Goal: Contribute content: Add original content to the website for others to see

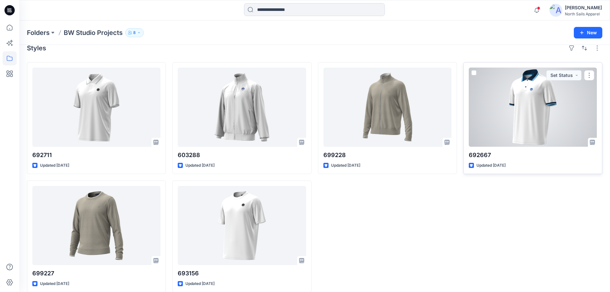
scroll to position [18, 0]
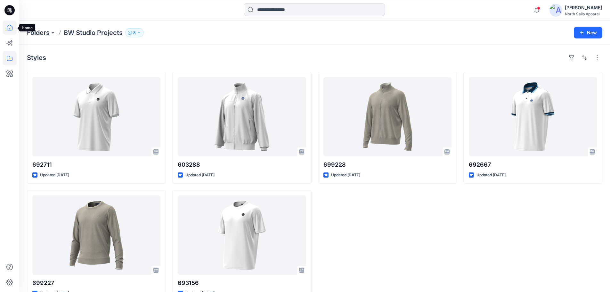
click at [6, 27] on icon at bounding box center [10, 27] width 14 height 14
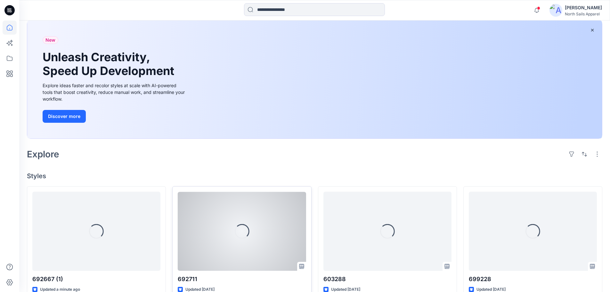
scroll to position [96, 0]
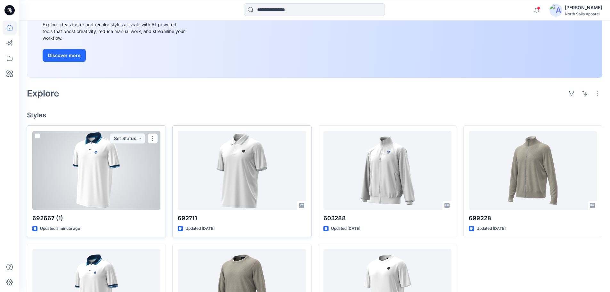
click at [131, 193] on div at bounding box center [96, 170] width 128 height 79
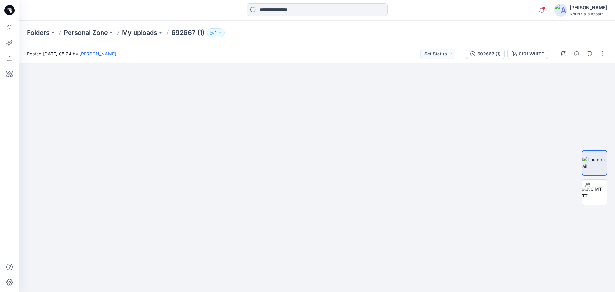
drag, startPoint x: 444, startPoint y: 189, endPoint x: 458, endPoint y: 306, distance: 118.1
drag, startPoint x: 388, startPoint y: 231, endPoint x: 393, endPoint y: 208, distance: 23.1
drag, startPoint x: 380, startPoint y: 254, endPoint x: 376, endPoint y: 124, distance: 129.8
click at [85, 34] on p "Personal Zone" at bounding box center [86, 32] width 44 height 9
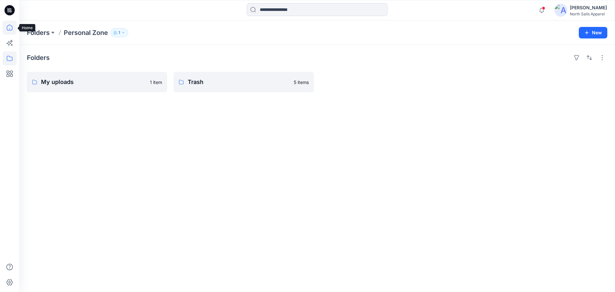
click at [10, 29] on icon at bounding box center [10, 27] width 14 height 14
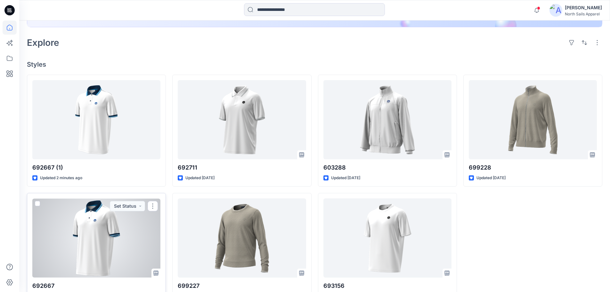
scroll to position [167, 0]
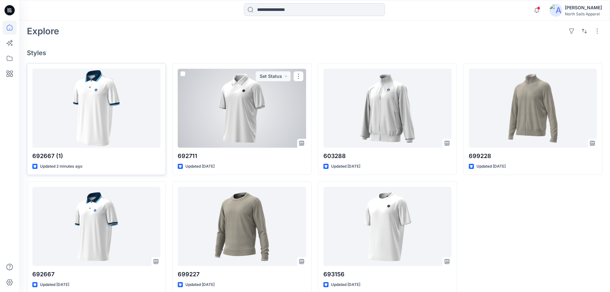
scroll to position [160, 0]
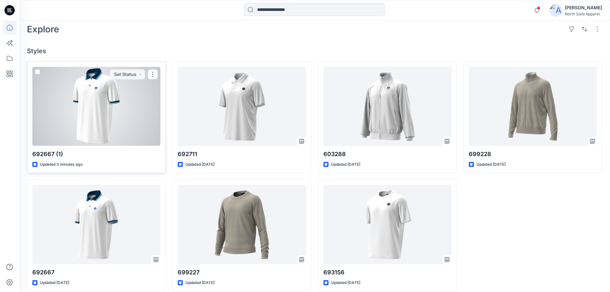
click at [123, 125] on div at bounding box center [96, 106] width 128 height 79
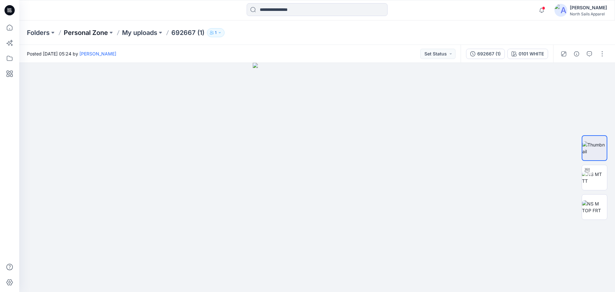
click at [85, 34] on p "Personal Zone" at bounding box center [86, 32] width 44 height 9
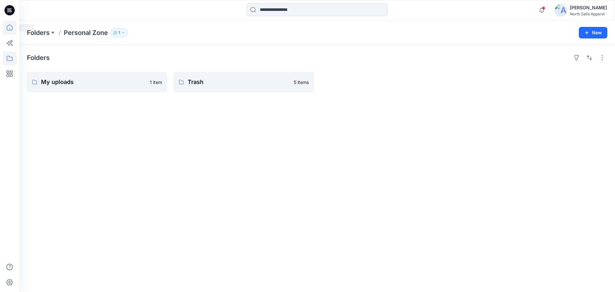
click at [10, 29] on icon at bounding box center [10, 27] width 14 height 14
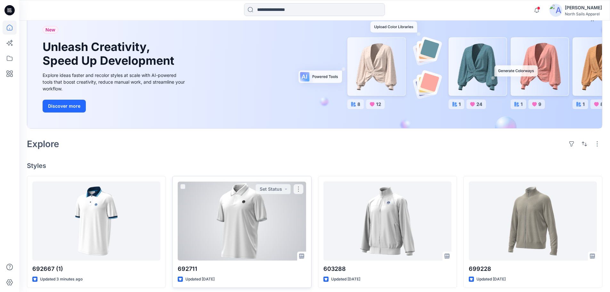
scroll to position [160, 0]
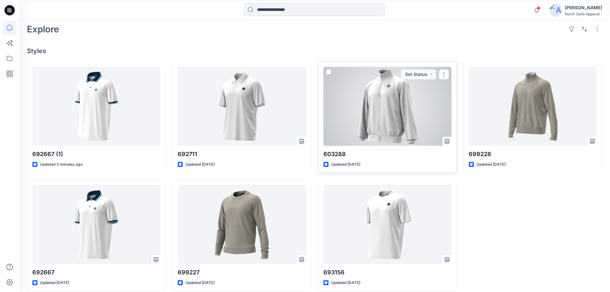
click at [397, 117] on div at bounding box center [387, 106] width 128 height 79
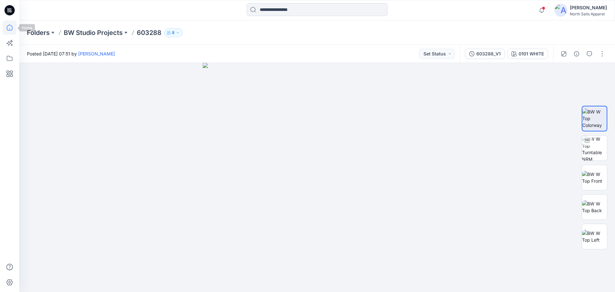
click at [11, 24] on icon at bounding box center [10, 27] width 14 height 14
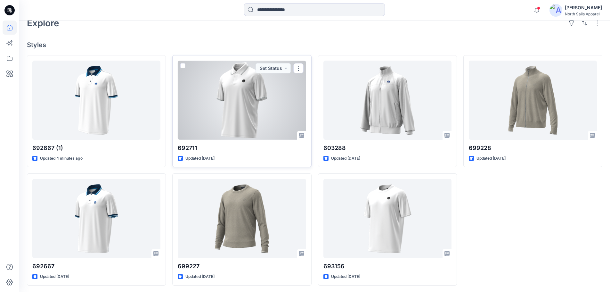
scroll to position [167, 0]
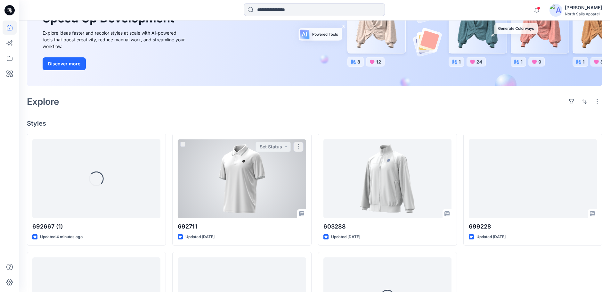
scroll to position [96, 0]
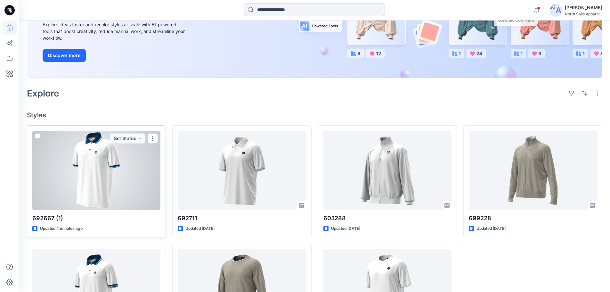
click at [113, 189] on div at bounding box center [96, 170] width 128 height 79
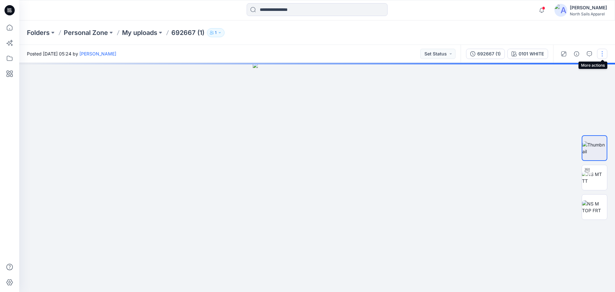
click at [604, 54] on button "button" at bounding box center [602, 54] width 10 height 10
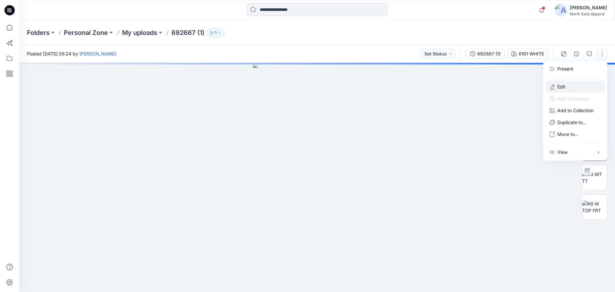
click at [581, 85] on button "Edit" at bounding box center [575, 87] width 59 height 12
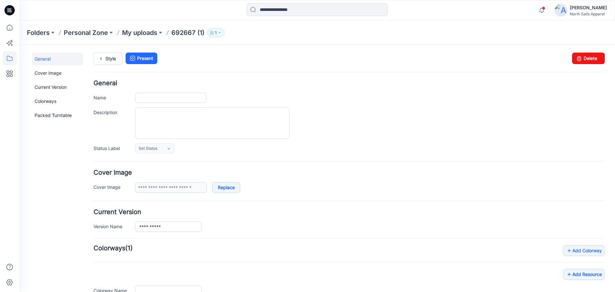
type input "**********"
click at [582, 56] on link "Delete" at bounding box center [588, 59] width 33 height 12
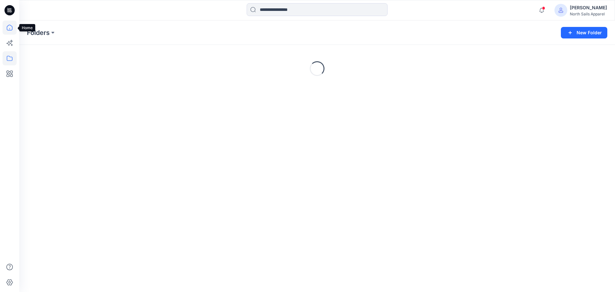
click at [11, 29] on icon at bounding box center [10, 27] width 14 height 14
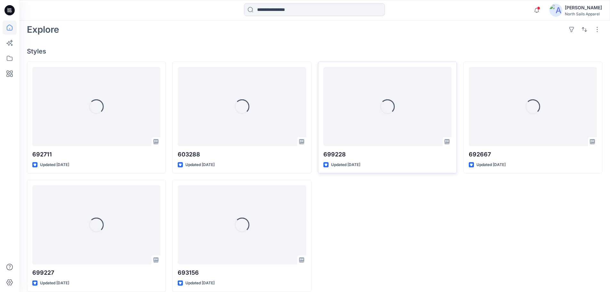
scroll to position [160, 0]
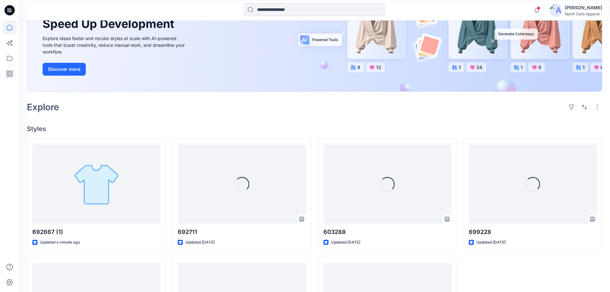
scroll to position [128, 0]
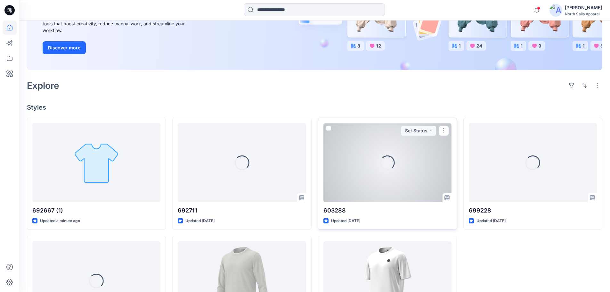
scroll to position [160, 0]
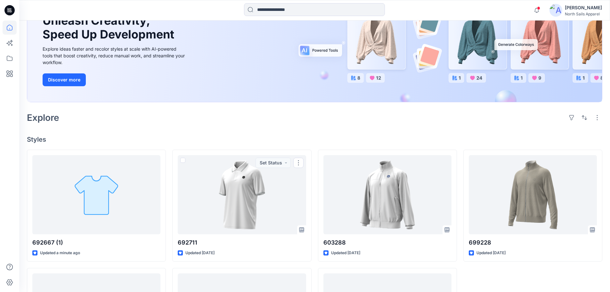
scroll to position [71, 0]
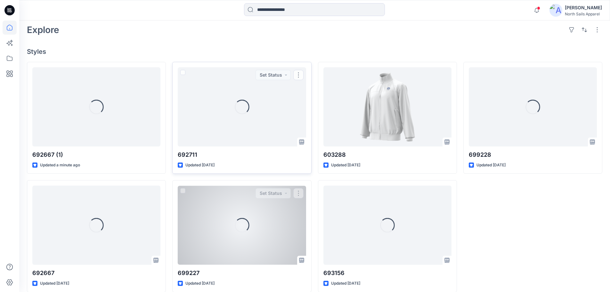
scroll to position [160, 0]
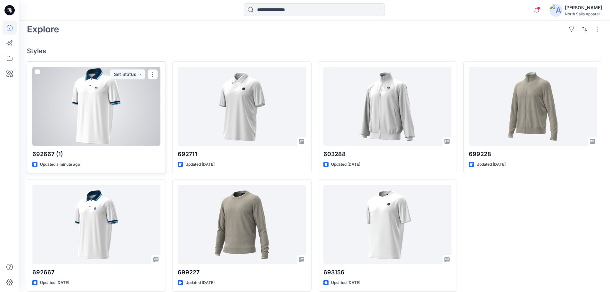
click at [114, 132] on div at bounding box center [96, 106] width 128 height 79
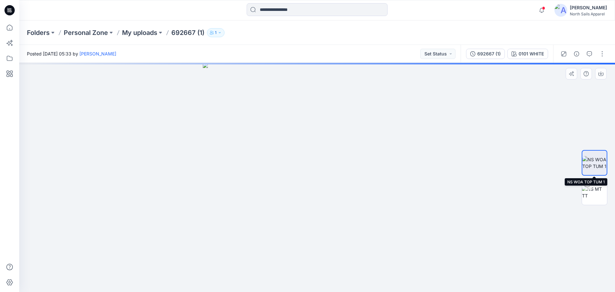
click at [597, 168] on img at bounding box center [594, 162] width 24 height 13
click at [600, 74] on icon "button" at bounding box center [600, 73] width 5 height 5
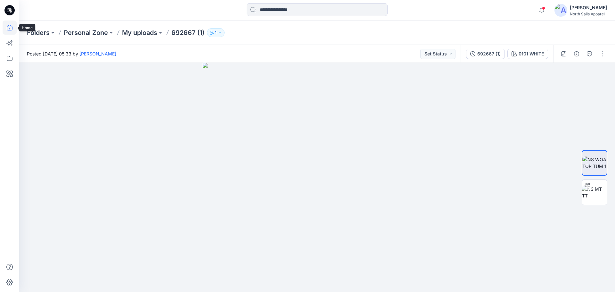
click at [11, 29] on icon at bounding box center [10, 27] width 14 height 14
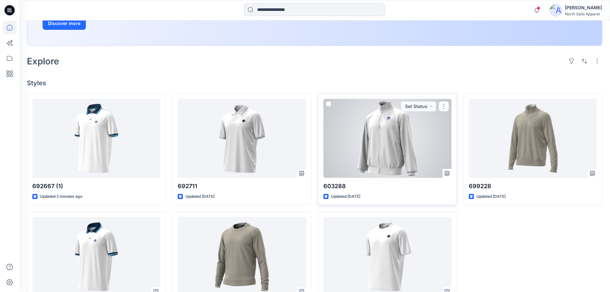
scroll to position [160, 0]
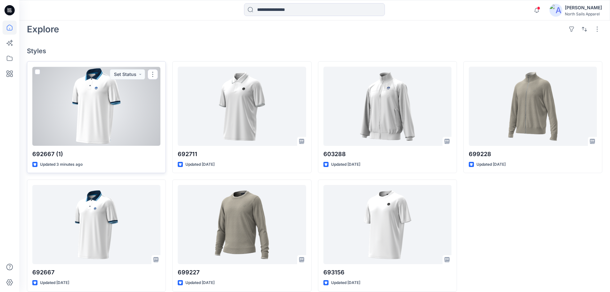
click at [80, 113] on div at bounding box center [96, 106] width 128 height 79
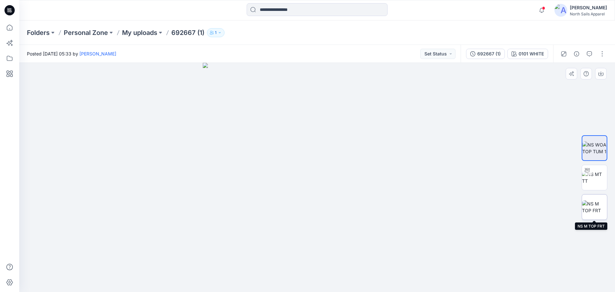
click at [598, 207] on img at bounding box center [594, 206] width 25 height 13
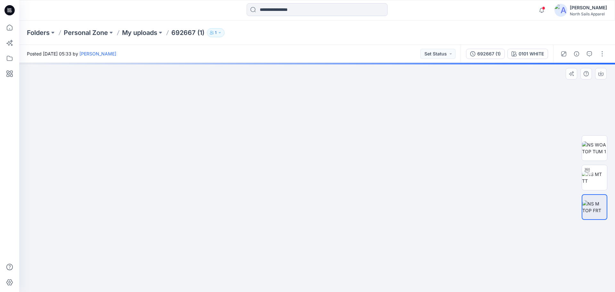
drag, startPoint x: 348, startPoint y: 181, endPoint x: 334, endPoint y: 188, distance: 15.2
drag, startPoint x: 349, startPoint y: 193, endPoint x: 347, endPoint y: 285, distance: 92.3
click at [600, 76] on icon "button" at bounding box center [600, 74] width 5 height 4
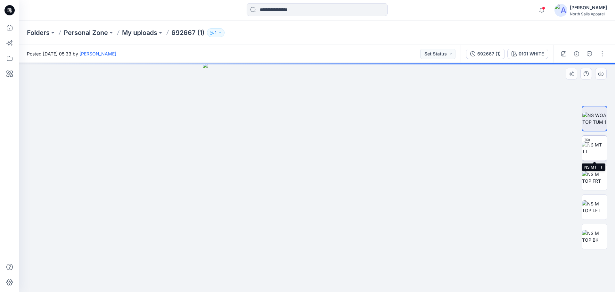
click at [596, 147] on img at bounding box center [594, 147] width 25 height 13
drag, startPoint x: 396, startPoint y: 274, endPoint x: 321, endPoint y: 262, distance: 76.7
click at [341, 270] on icon at bounding box center [318, 273] width 194 height 24
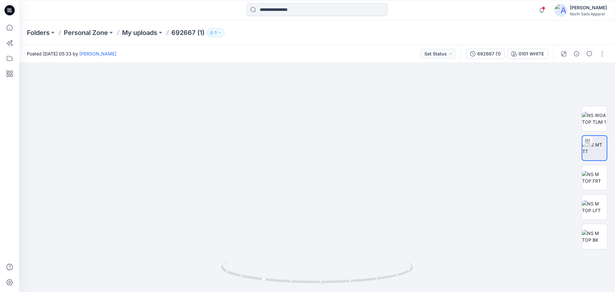
drag, startPoint x: 289, startPoint y: 211, endPoint x: 287, endPoint y: 307, distance: 96.1
drag, startPoint x: 303, startPoint y: 274, endPoint x: 352, endPoint y: 272, distance: 48.7
click at [352, 272] on icon at bounding box center [318, 273] width 194 height 24
drag, startPoint x: 349, startPoint y: 279, endPoint x: 339, endPoint y: 277, distance: 10.3
click at [339, 277] on icon at bounding box center [318, 273] width 194 height 24
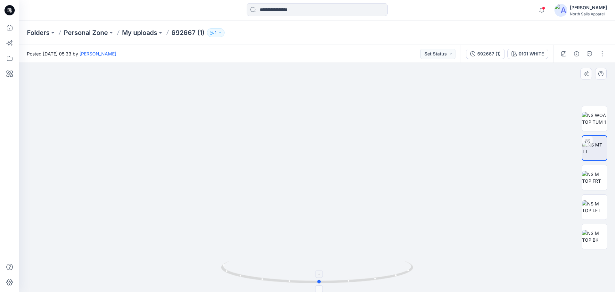
drag, startPoint x: 338, startPoint y: 278, endPoint x: 374, endPoint y: 277, distance: 36.2
click at [374, 277] on icon at bounding box center [318, 273] width 194 height 24
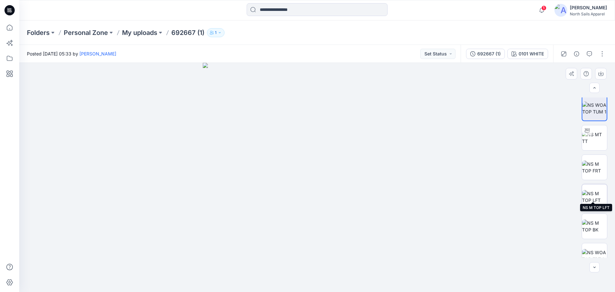
scroll to position [13, 0]
click at [8, 30] on icon at bounding box center [10, 27] width 14 height 14
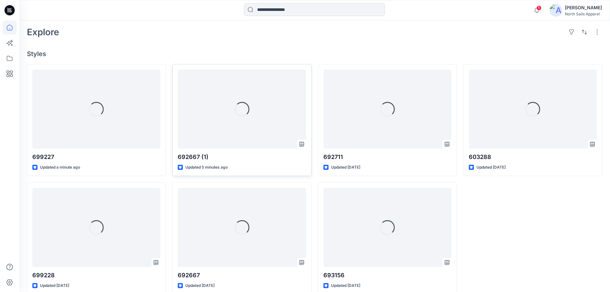
scroll to position [160, 0]
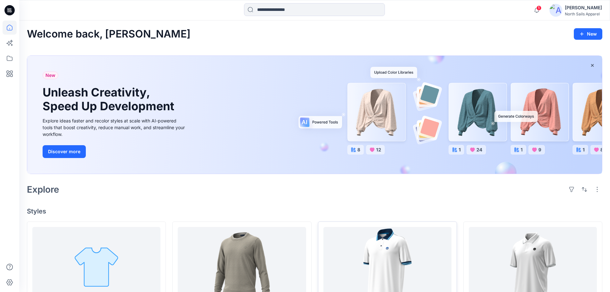
scroll to position [167, 0]
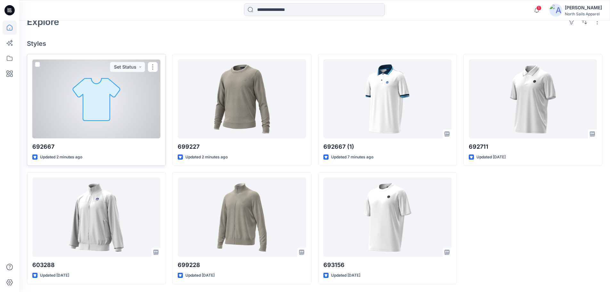
click at [132, 127] on div at bounding box center [96, 98] width 128 height 79
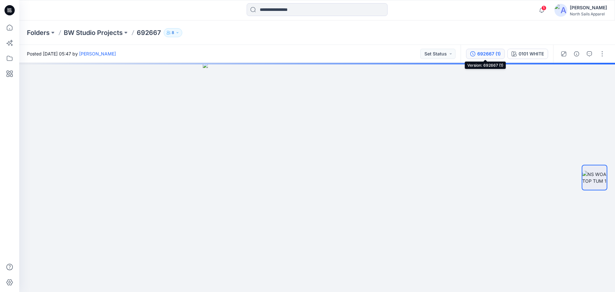
click at [483, 55] on div "692667 (1)" at bounding box center [488, 53] width 23 height 7
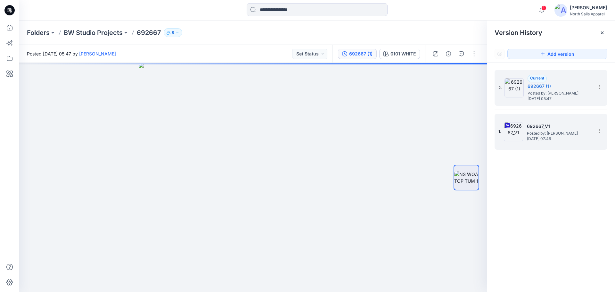
click at [546, 132] on span "Posted by: Kapila Kothalawala" at bounding box center [559, 133] width 64 height 6
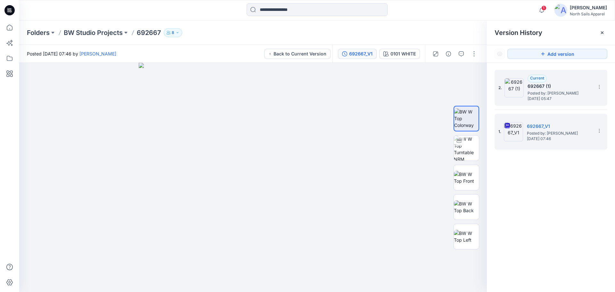
click at [551, 96] on span "Posted by: [PERSON_NAME]" at bounding box center [559, 93] width 64 height 6
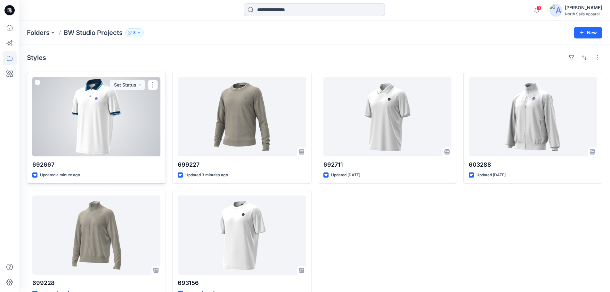
click at [144, 127] on div at bounding box center [96, 116] width 128 height 79
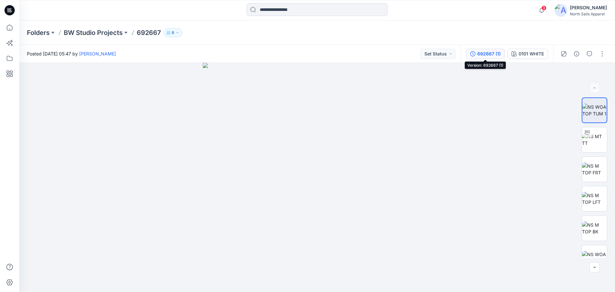
click at [475, 57] on button "692667 (1)" at bounding box center [485, 54] width 39 height 10
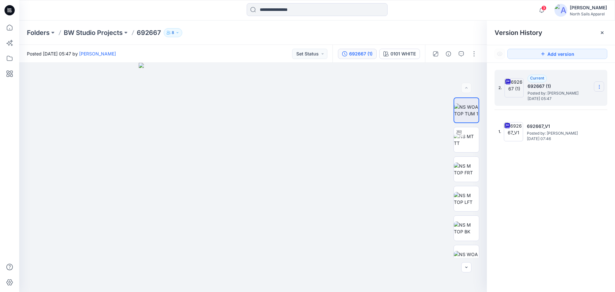
click at [598, 86] on icon at bounding box center [599, 86] width 5 height 5
click at [572, 126] on span "Rename Version" at bounding box center [557, 125] width 34 height 8
click at [559, 86] on input "**********" at bounding box center [567, 86] width 70 height 10
type input "*********"
click at [549, 184] on div "2. ********* 1. 692667_V1 Posted by: Kapila Kothalawala Wednesday, September 17…" at bounding box center [551, 182] width 128 height 238
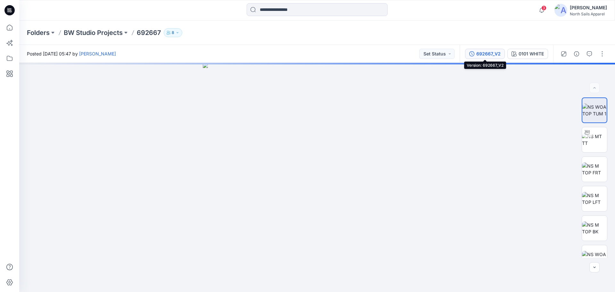
click at [490, 55] on div "692667_V2" at bounding box center [488, 53] width 24 height 7
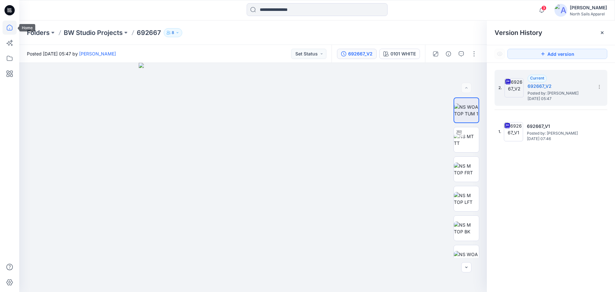
click at [9, 26] on icon at bounding box center [10, 27] width 14 height 14
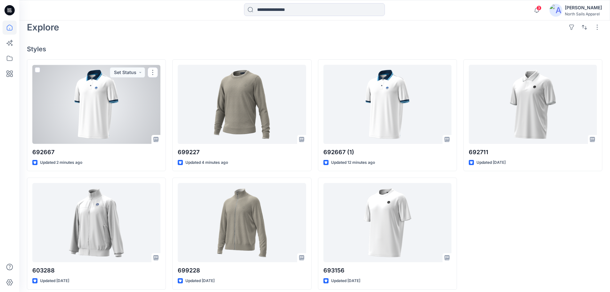
scroll to position [167, 0]
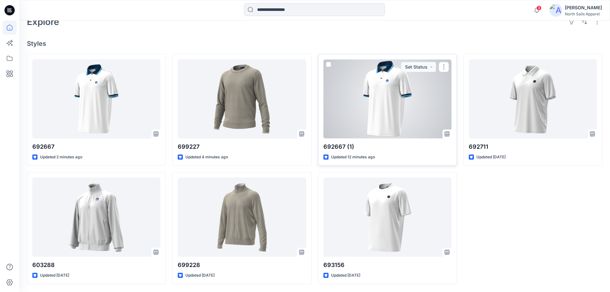
click at [347, 115] on div at bounding box center [387, 98] width 128 height 79
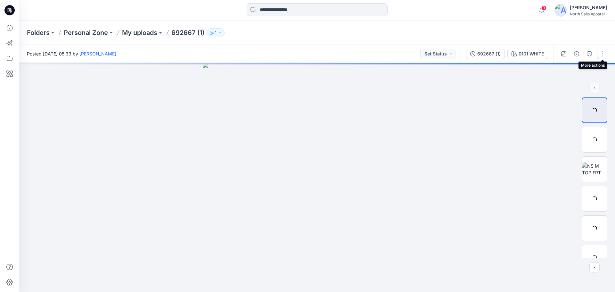
click at [603, 52] on button "button" at bounding box center [602, 54] width 10 height 10
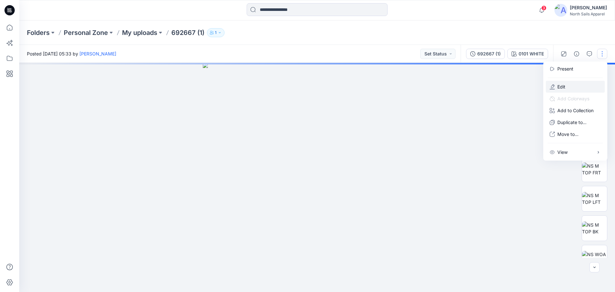
click at [574, 87] on button "Edit" at bounding box center [575, 87] width 59 height 12
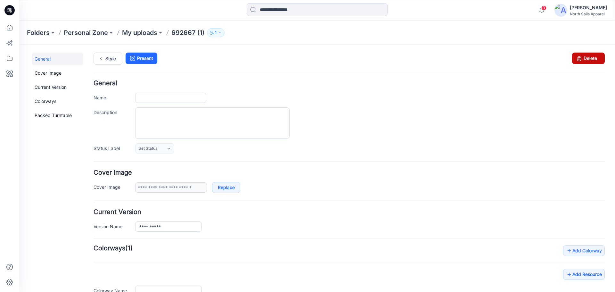
type input "**********"
click at [591, 56] on link "Delete" at bounding box center [588, 59] width 33 height 12
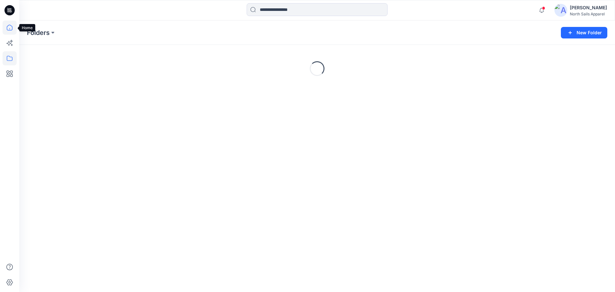
click at [12, 30] on icon at bounding box center [10, 27] width 14 height 14
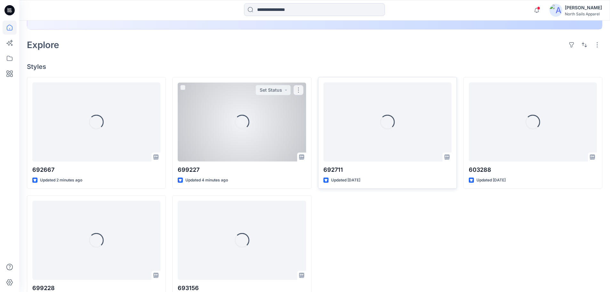
scroll to position [160, 0]
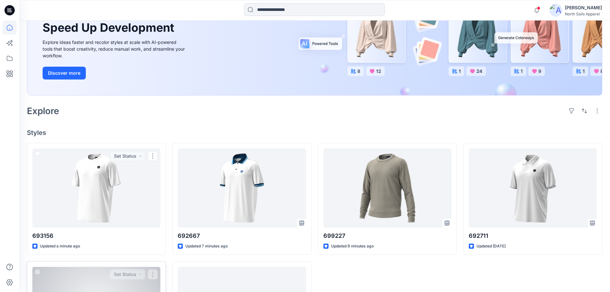
scroll to position [135, 0]
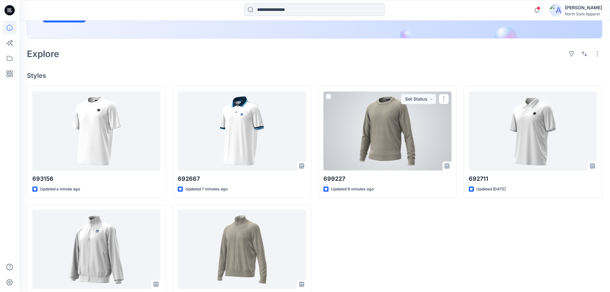
click at [369, 158] on div at bounding box center [387, 130] width 128 height 79
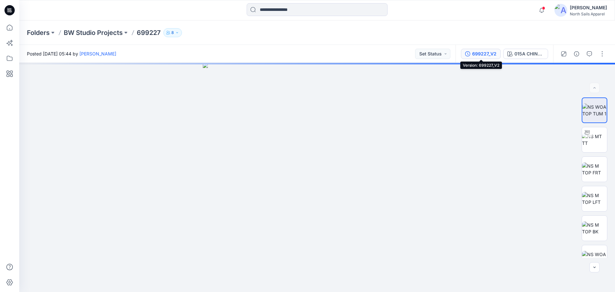
click at [485, 53] on div "699227_V2" at bounding box center [484, 53] width 24 height 7
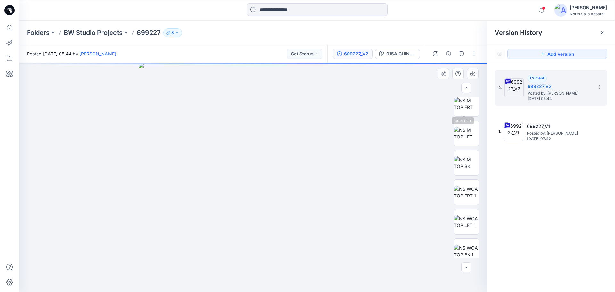
scroll to position [72, 0]
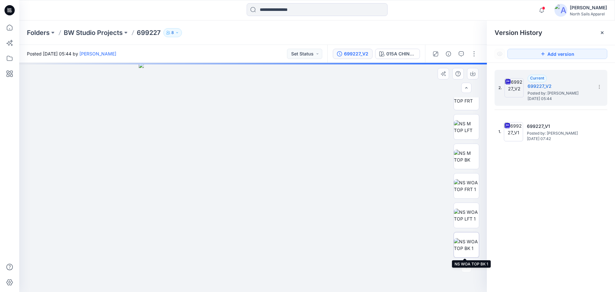
click at [467, 245] on img at bounding box center [466, 244] width 25 height 13
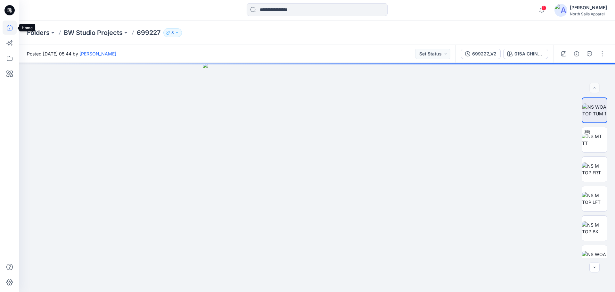
click at [8, 29] on icon at bounding box center [10, 27] width 14 height 14
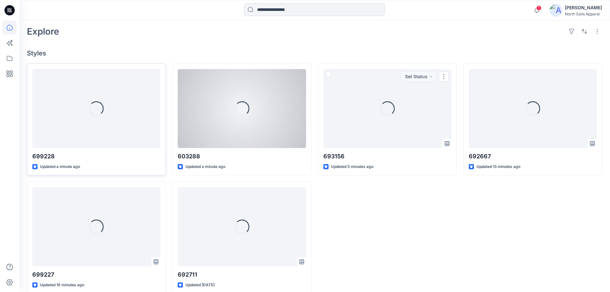
scroll to position [160, 0]
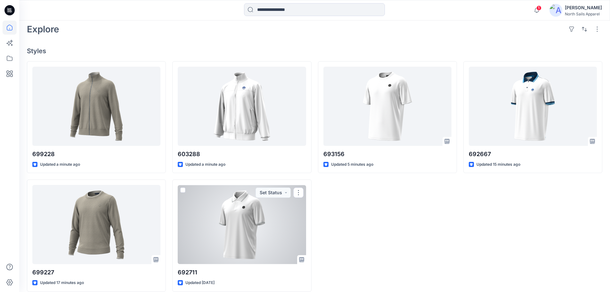
click at [264, 216] on div at bounding box center [242, 224] width 128 height 79
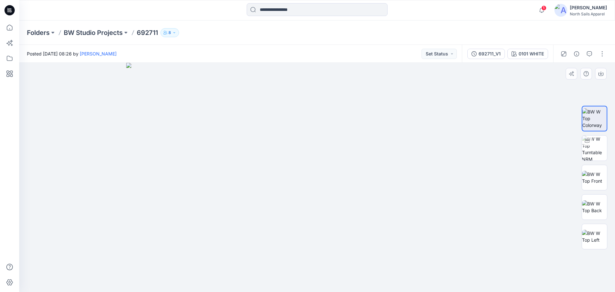
drag, startPoint x: 315, startPoint y: 156, endPoint x: 311, endPoint y: 238, distance: 81.7
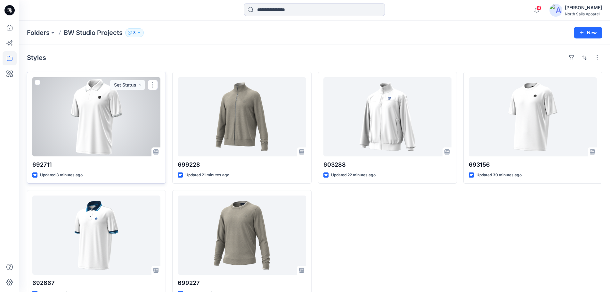
click at [123, 141] on div at bounding box center [96, 116] width 128 height 79
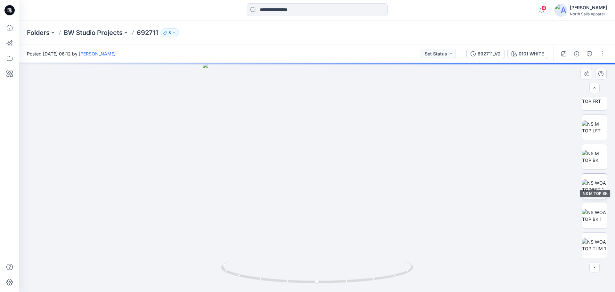
scroll to position [42, 0]
click at [605, 52] on button "button" at bounding box center [602, 54] width 10 height 10
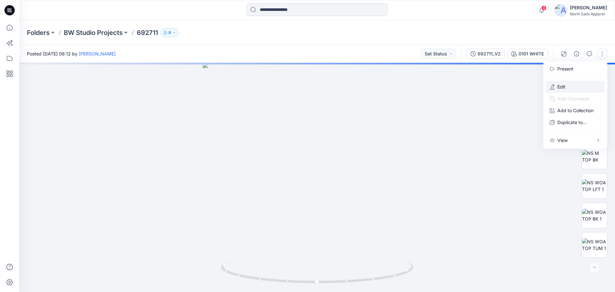
click at [568, 88] on button "Edit" at bounding box center [575, 87] width 59 height 12
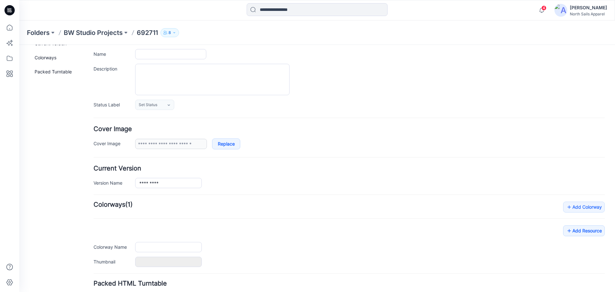
type input "******"
type input "**********"
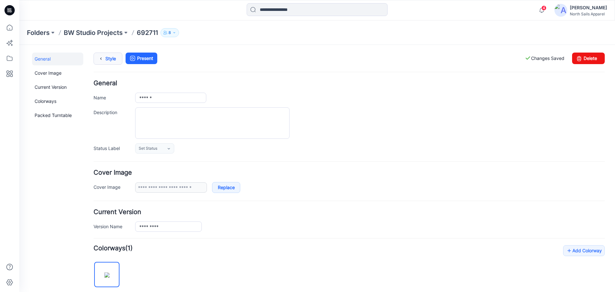
click at [112, 53] on link "Style" at bounding box center [108, 59] width 29 height 12
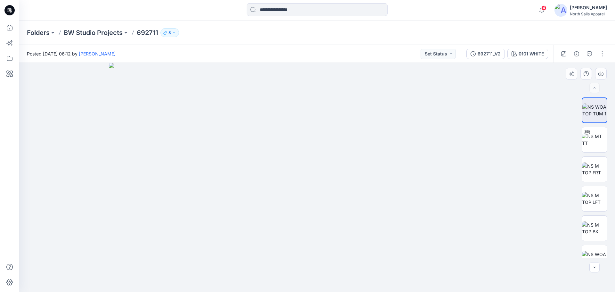
drag, startPoint x: 324, startPoint y: 139, endPoint x: 322, endPoint y: 257, distance: 117.2
click at [594, 168] on img at bounding box center [594, 168] width 25 height 13
click at [605, 54] on button "button" at bounding box center [602, 54] width 10 height 10
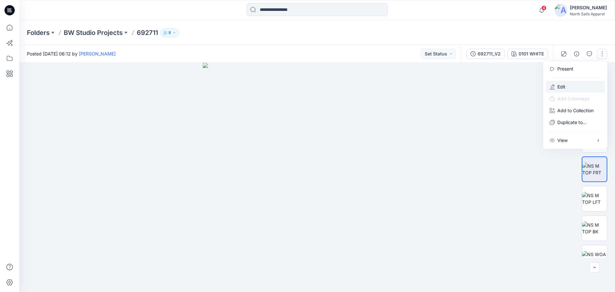
click at [574, 85] on button "Edit" at bounding box center [575, 87] width 59 height 12
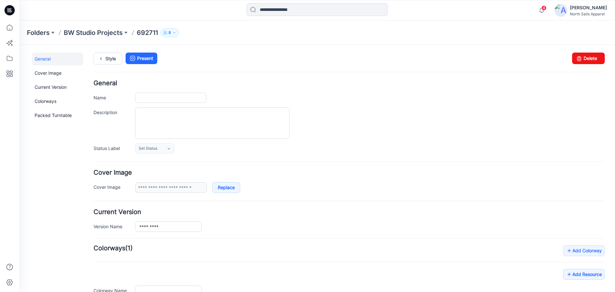
type input "******"
type input "**********"
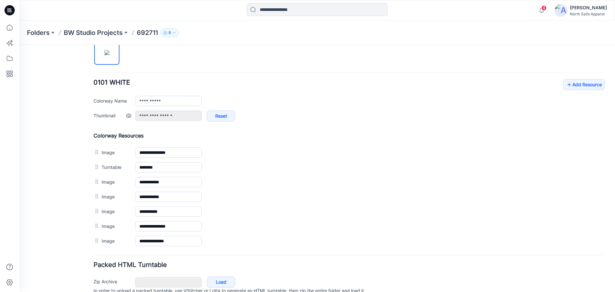
scroll to position [252, 0]
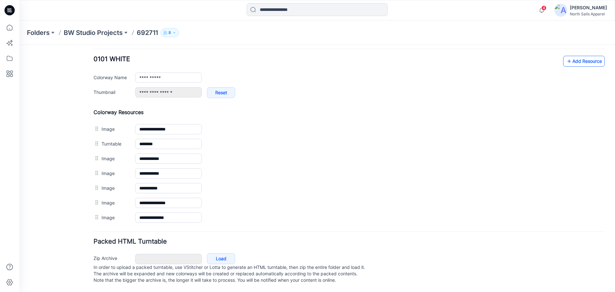
click at [581, 56] on link "Add Resource" at bounding box center [584, 61] width 42 height 11
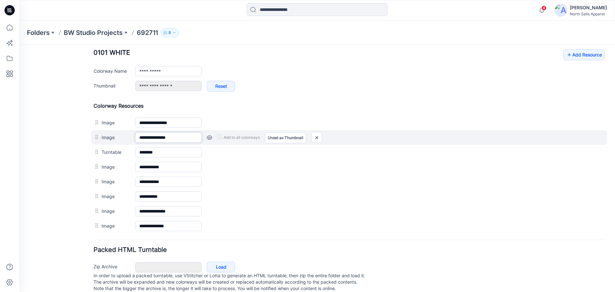
drag, startPoint x: 183, startPoint y: 138, endPoint x: 124, endPoint y: 140, distance: 59.3
click at [124, 140] on div "**********" at bounding box center [349, 137] width 516 height 15
click at [319, 138] on img at bounding box center [317, 137] width 10 height 11
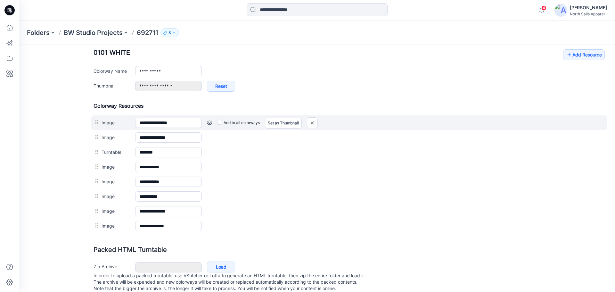
type input "**********"
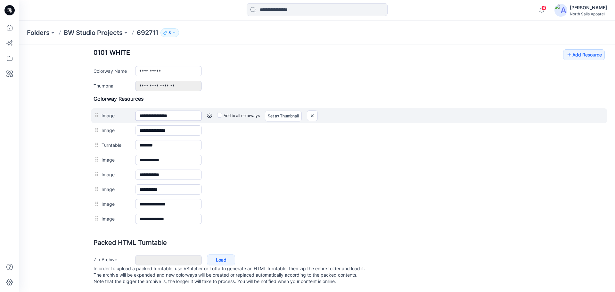
scroll to position [245, 0]
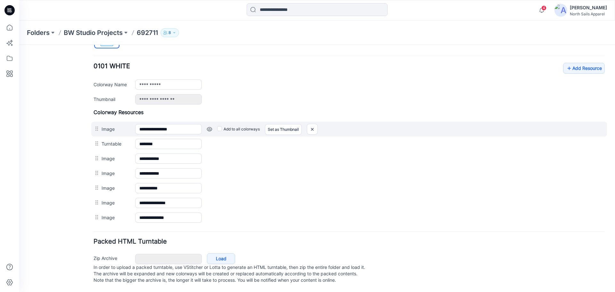
click at [114, 125] on div "**********" at bounding box center [349, 129] width 516 height 15
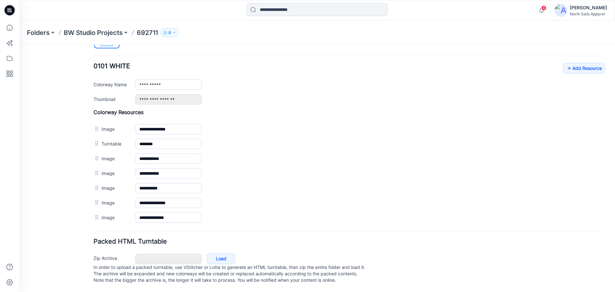
type input "**********"
click at [55, 132] on div "General Cover Image Current Version Colorways Packed Turntable" at bounding box center [57, 53] width 51 height 478
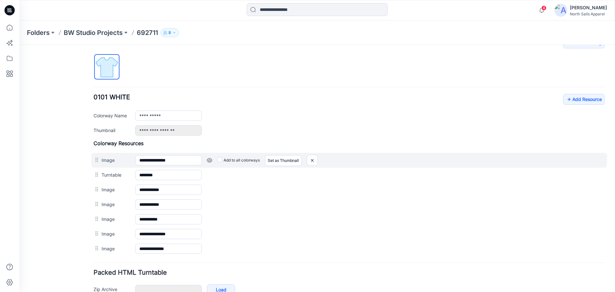
scroll to position [213, 0]
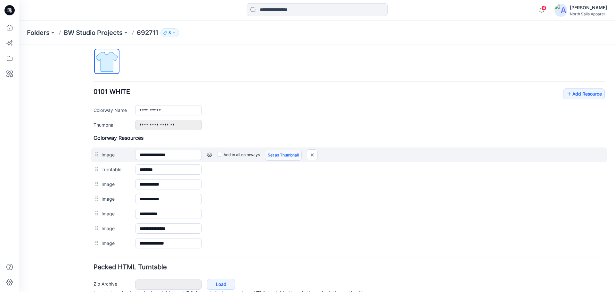
click at [284, 155] on link "Set as Thumbnail" at bounding box center [283, 155] width 37 height 11
type input "**********"
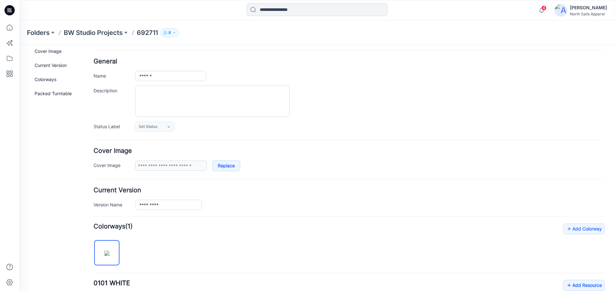
scroll to position [0, 0]
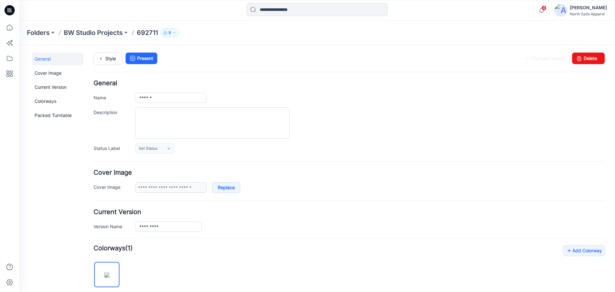
click at [104, 49] on div "General Cover Image Current Version Colorways Packed Turntable Style Present Ch…" at bounding box center [313, 291] width 588 height 493
click at [105, 58] on icon at bounding box center [100, 59] width 9 height 12
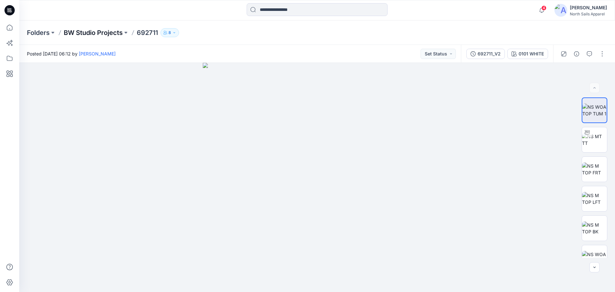
click at [84, 32] on p "BW Studio Projects" at bounding box center [93, 32] width 59 height 9
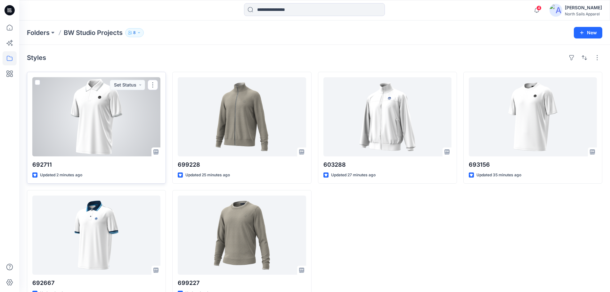
click at [136, 129] on div at bounding box center [96, 116] width 128 height 79
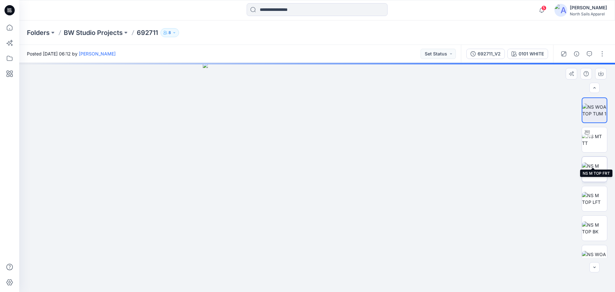
scroll to position [72, 0]
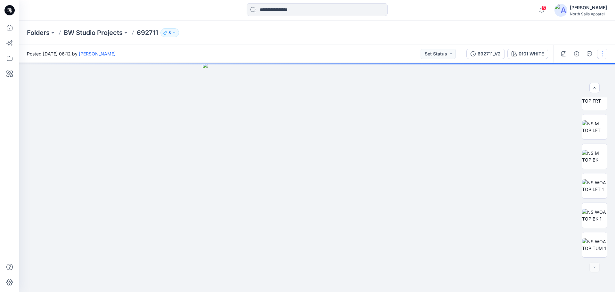
click at [600, 56] on button "button" at bounding box center [602, 54] width 10 height 10
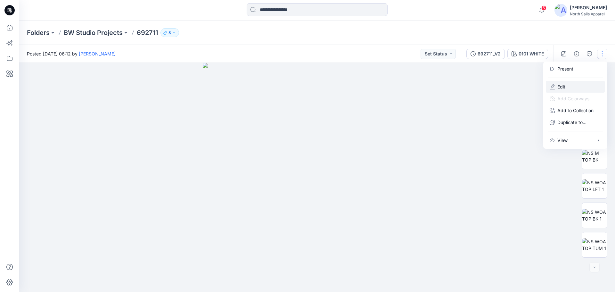
click at [576, 89] on button "Edit" at bounding box center [575, 87] width 59 height 12
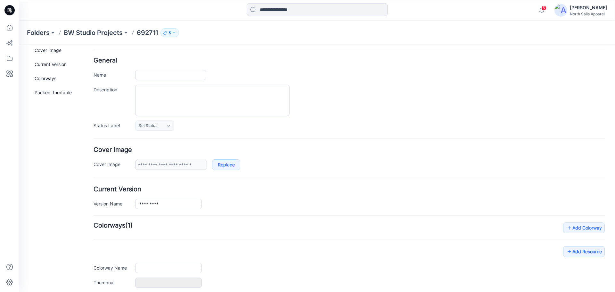
type input "******"
type input "**********"
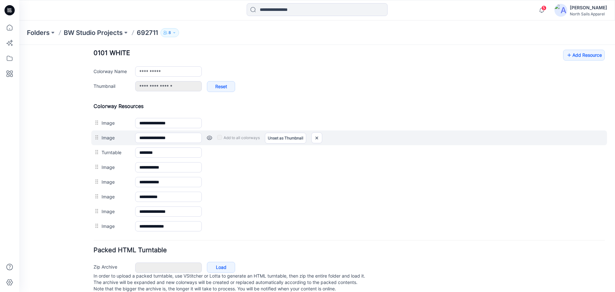
scroll to position [252, 0]
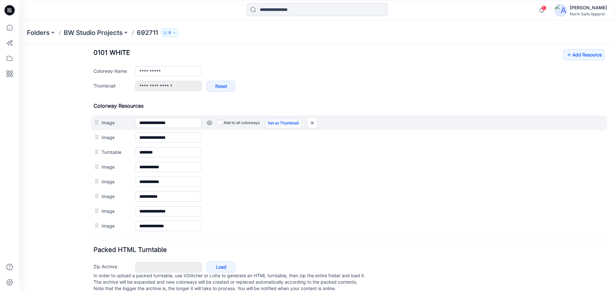
click at [292, 123] on link "Set as Thumbnail" at bounding box center [283, 123] width 37 height 11
type input "**********"
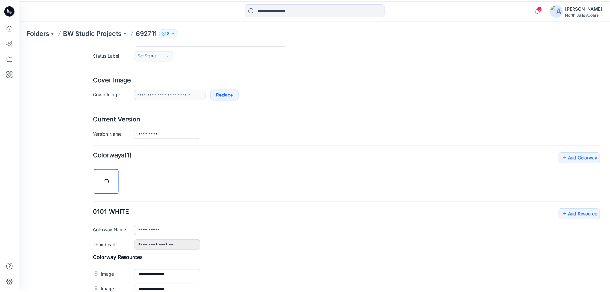
scroll to position [92, 0]
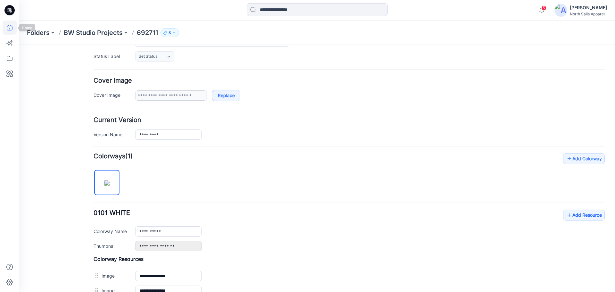
click at [10, 28] on icon at bounding box center [9, 28] width 0 height 1
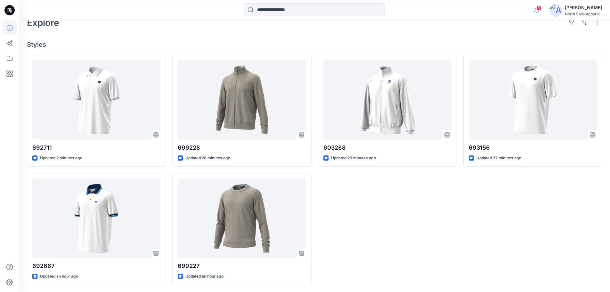
scroll to position [167, 0]
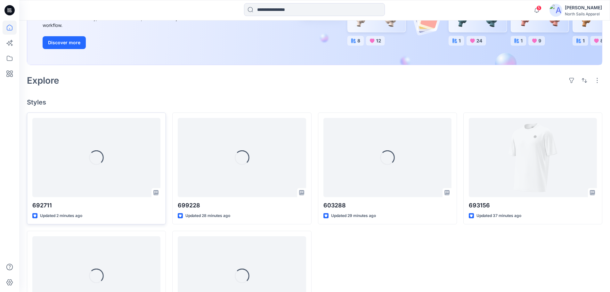
scroll to position [160, 0]
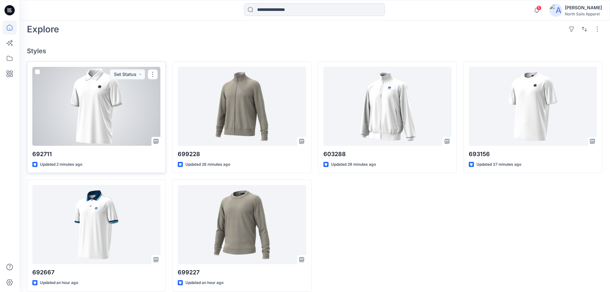
click at [95, 130] on div at bounding box center [96, 106] width 128 height 79
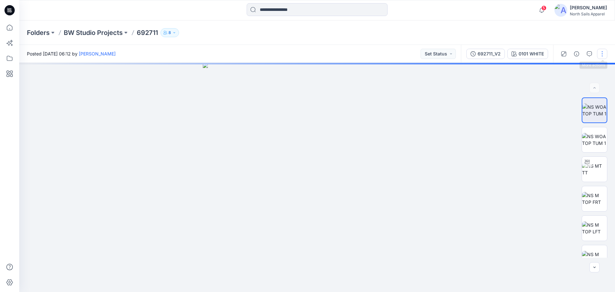
click at [603, 53] on button "button" at bounding box center [602, 54] width 10 height 10
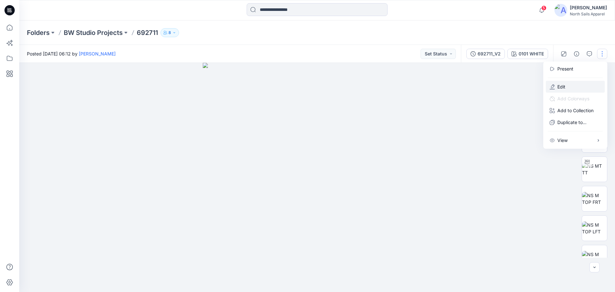
click at [580, 86] on button "Edit" at bounding box center [575, 87] width 59 height 12
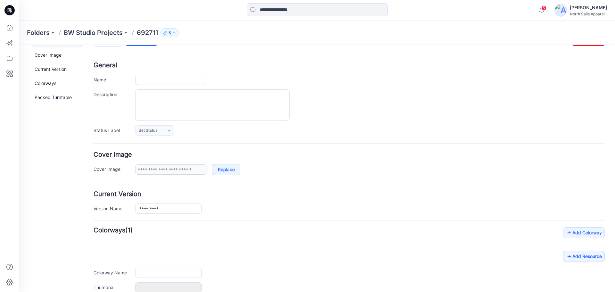
type input "******"
type input "**********"
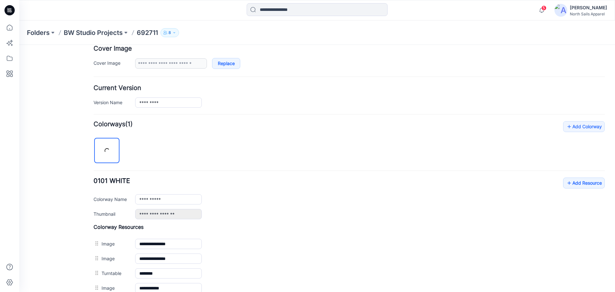
scroll to position [252, 0]
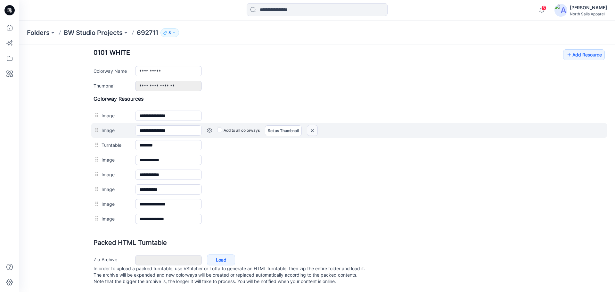
drag, startPoint x: 314, startPoint y: 132, endPoint x: 358, endPoint y: 68, distance: 77.8
click at [314, 132] on img at bounding box center [312, 130] width 10 height 11
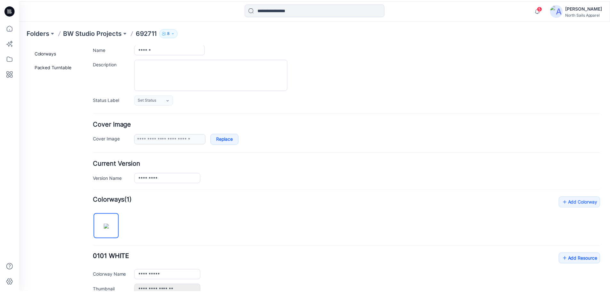
scroll to position [0, 0]
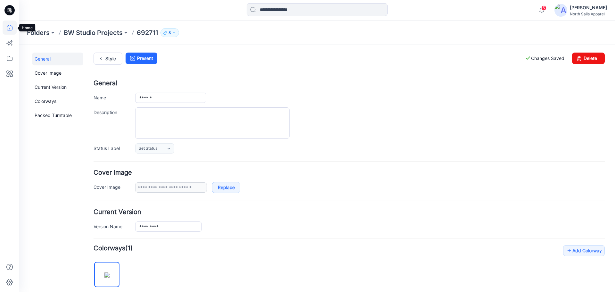
click at [8, 33] on icon at bounding box center [10, 27] width 14 height 14
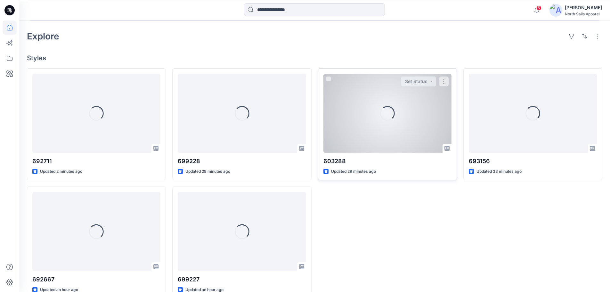
scroll to position [160, 0]
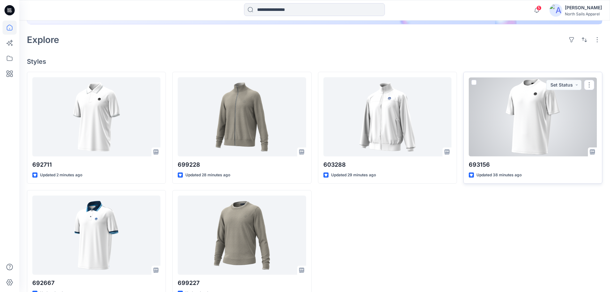
scroll to position [160, 0]
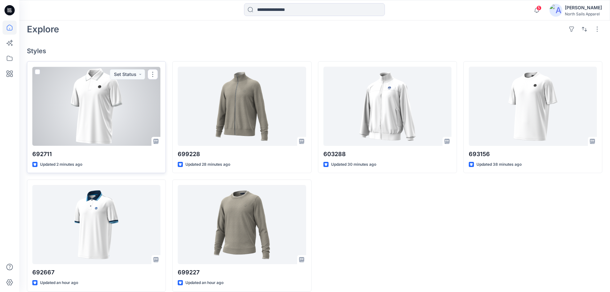
click at [123, 102] on div at bounding box center [96, 106] width 128 height 79
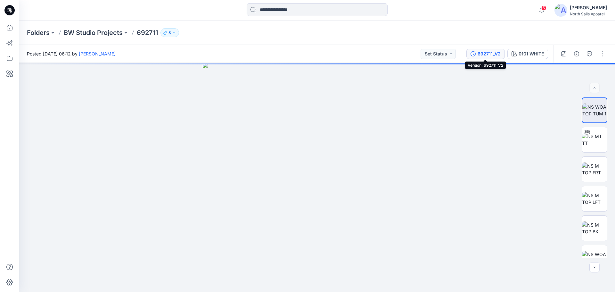
click at [493, 55] on div "692711_V2" at bounding box center [489, 53] width 23 height 7
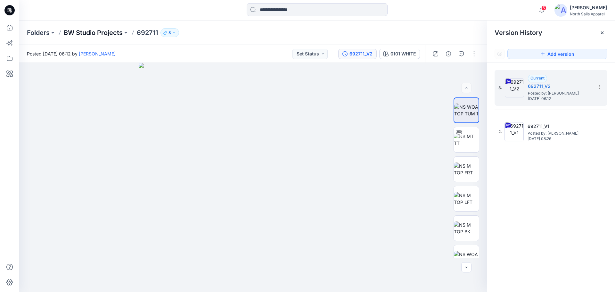
click at [84, 32] on p "BW Studio Projects" at bounding box center [93, 32] width 59 height 9
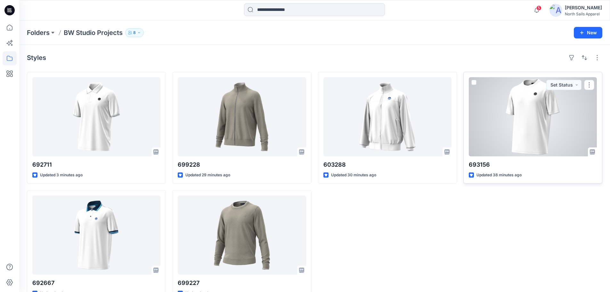
click at [544, 132] on div at bounding box center [533, 116] width 128 height 79
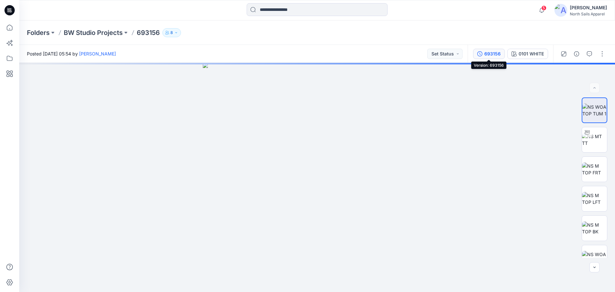
click at [497, 55] on div "693156" at bounding box center [492, 53] width 16 height 7
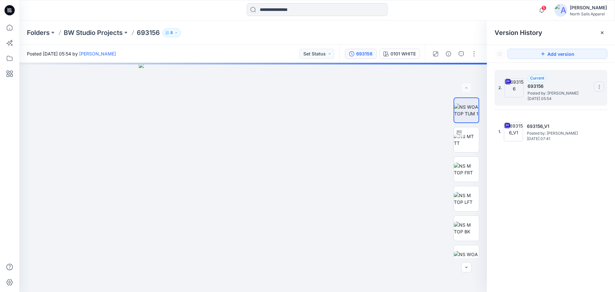
click at [598, 88] on icon at bounding box center [599, 86] width 5 height 5
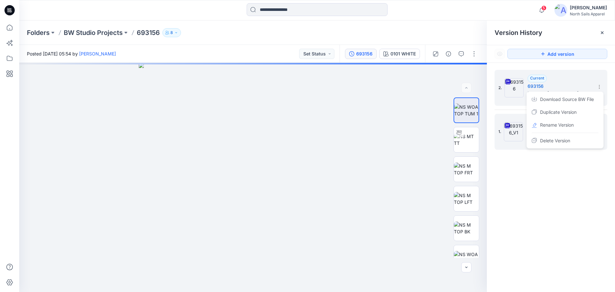
drag, startPoint x: 573, startPoint y: 128, endPoint x: 571, endPoint y: 120, distance: 8.4
click at [573, 128] on span "Rename Version" at bounding box center [557, 125] width 34 height 8
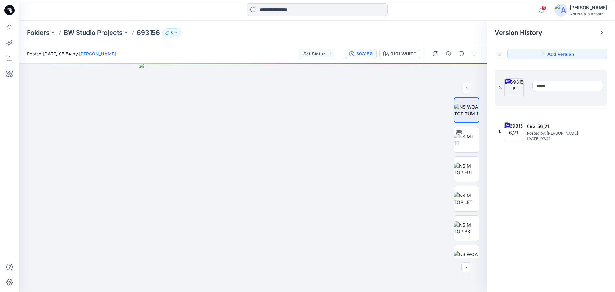
click at [559, 85] on input "******" at bounding box center [567, 86] width 70 height 10
type input "*********"
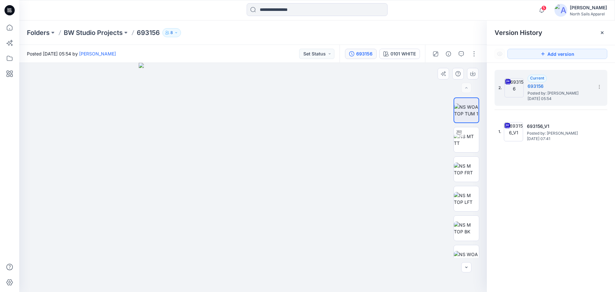
click at [363, 133] on img at bounding box center [253, 177] width 229 height 229
click at [102, 31] on p "BW Studio Projects" at bounding box center [93, 32] width 59 height 9
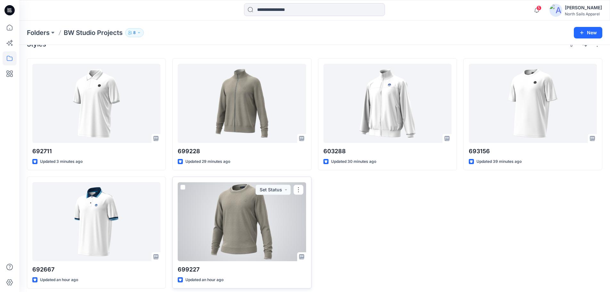
scroll to position [18, 0]
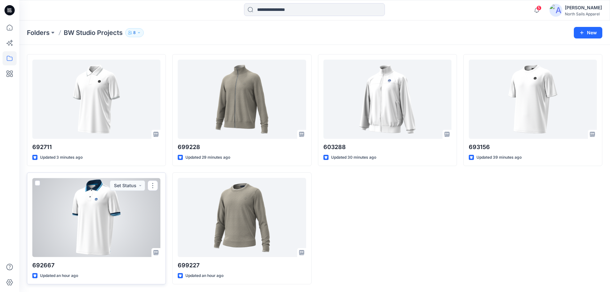
click at [111, 208] on div at bounding box center [96, 217] width 128 height 79
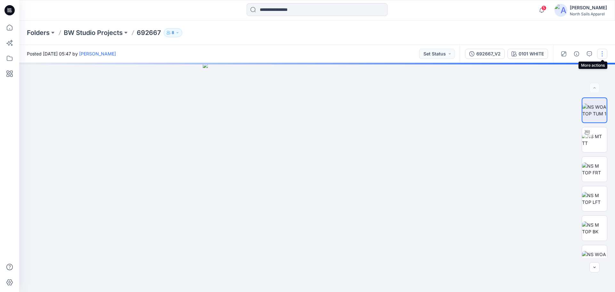
click at [599, 53] on button "button" at bounding box center [602, 54] width 10 height 10
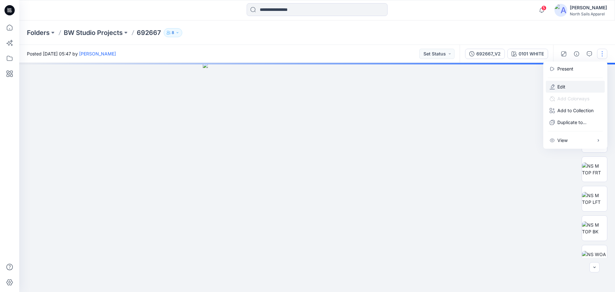
click at [576, 90] on button "Edit" at bounding box center [575, 87] width 59 height 12
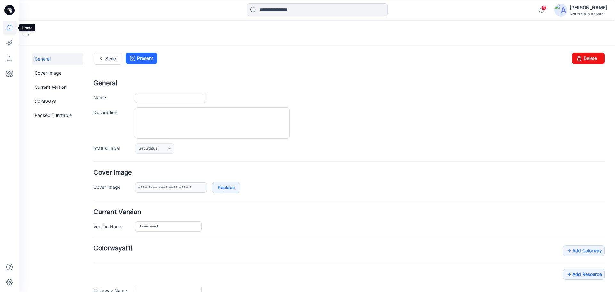
click at [8, 27] on icon at bounding box center [10, 27] width 14 height 14
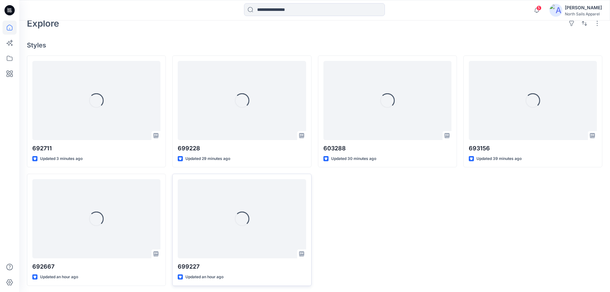
scroll to position [167, 0]
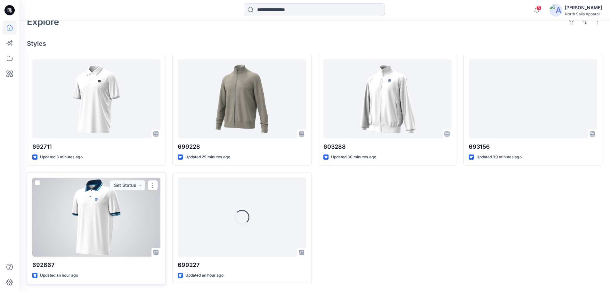
click at [114, 235] on div at bounding box center [96, 216] width 128 height 79
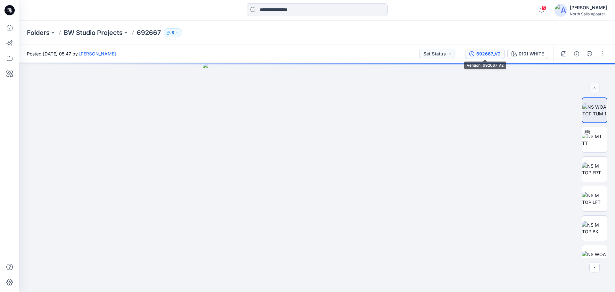
click at [484, 55] on div "692667_V2" at bounding box center [488, 53] width 24 height 7
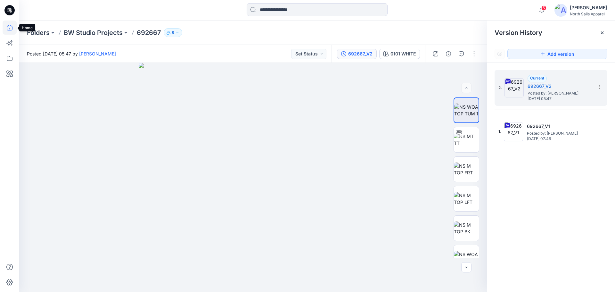
click at [10, 28] on icon at bounding box center [10, 27] width 14 height 14
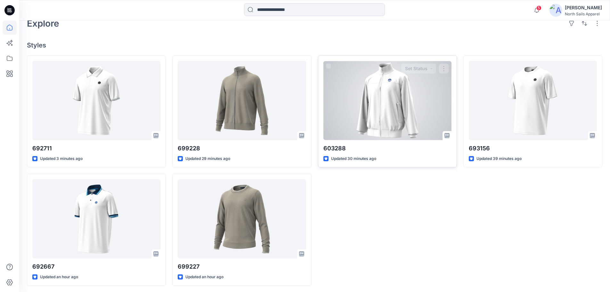
scroll to position [167, 0]
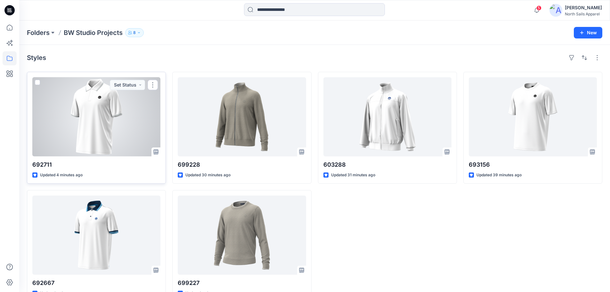
click at [114, 133] on div at bounding box center [96, 116] width 128 height 79
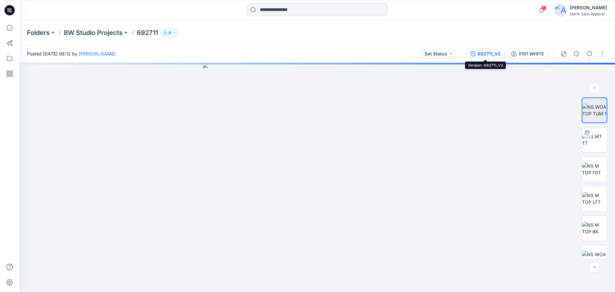
click at [496, 49] on button "692711_V2" at bounding box center [485, 54] width 38 height 10
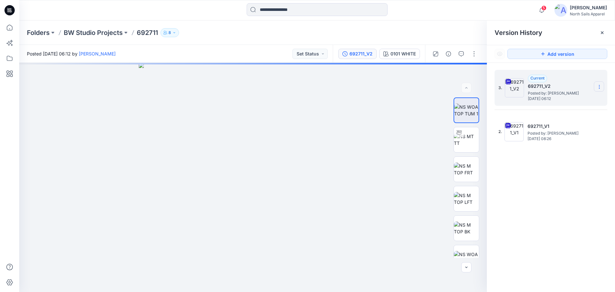
click at [601, 87] on icon at bounding box center [599, 86] width 5 height 5
click at [577, 101] on span "Download Source BW File" at bounding box center [567, 99] width 54 height 8
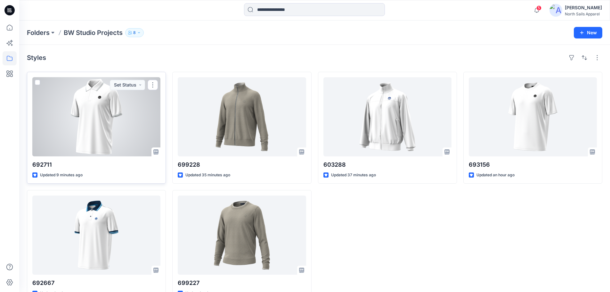
click at [109, 109] on div at bounding box center [96, 116] width 128 height 79
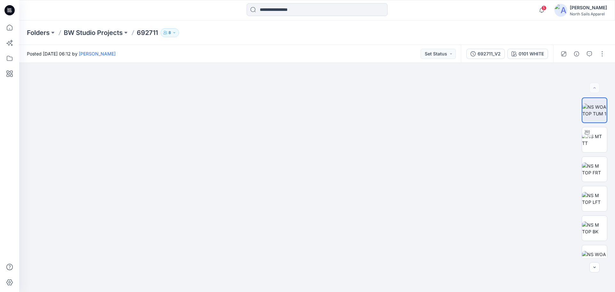
drag, startPoint x: 326, startPoint y: 127, endPoint x: 320, endPoint y: 307, distance: 180.4
drag, startPoint x: 331, startPoint y: 100, endPoint x: 323, endPoint y: 287, distance: 187.8
drag, startPoint x: 328, startPoint y: 138, endPoint x: 332, endPoint y: 275, distance: 137.1
click at [7, 32] on icon at bounding box center [10, 27] width 14 height 14
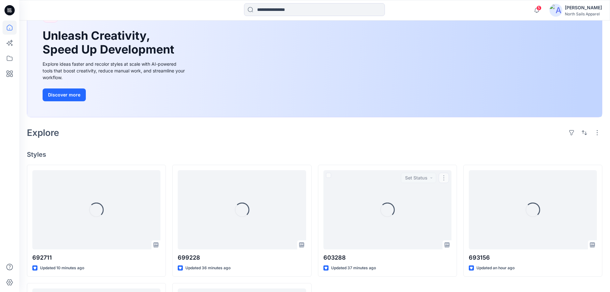
scroll to position [160, 0]
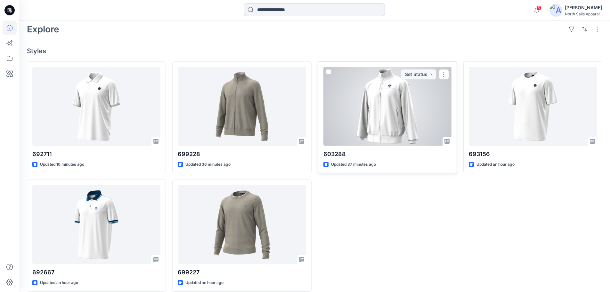
click at [396, 107] on div at bounding box center [387, 106] width 128 height 79
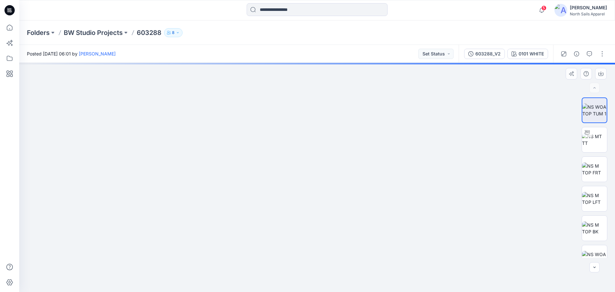
drag, startPoint x: 304, startPoint y: 143, endPoint x: 314, endPoint y: 233, distance: 90.6
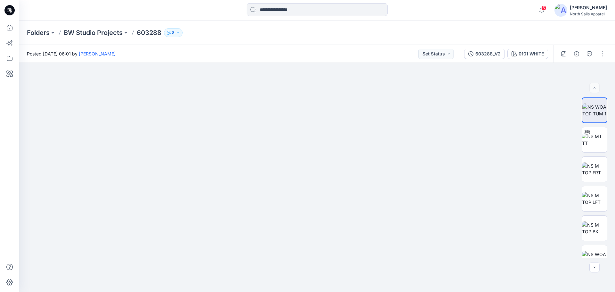
drag, startPoint x: 285, startPoint y: 136, endPoint x: 293, endPoint y: 307, distance: 170.6
drag, startPoint x: 306, startPoint y: 182, endPoint x: 319, endPoint y: 275, distance: 94.4
drag, startPoint x: 315, startPoint y: 187, endPoint x: 295, endPoint y: 278, distance: 92.8
drag, startPoint x: 298, startPoint y: 276, endPoint x: 293, endPoint y: 302, distance: 26.3
click at [16, 25] on icon at bounding box center [10, 27] width 14 height 14
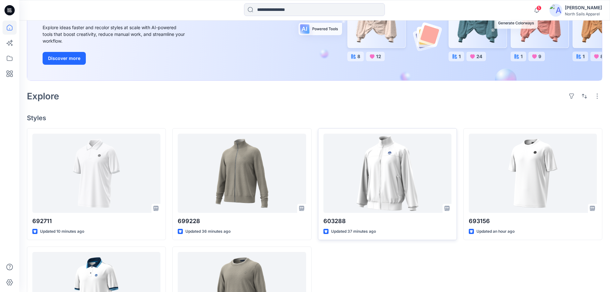
scroll to position [160, 0]
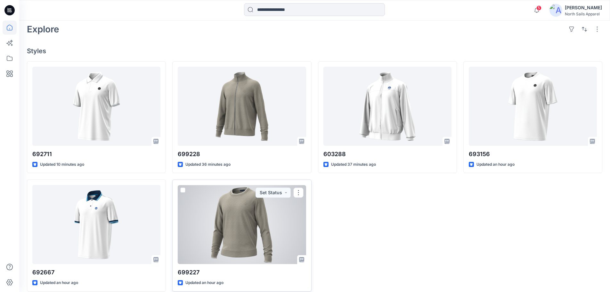
click at [271, 209] on div at bounding box center [242, 224] width 128 height 79
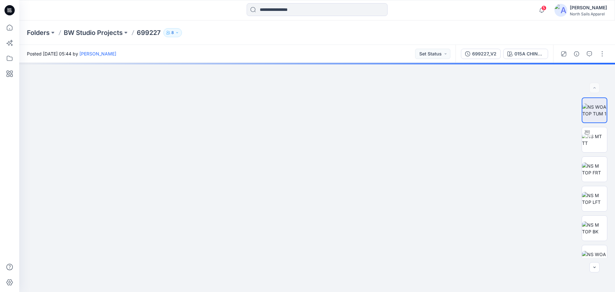
drag, startPoint x: 326, startPoint y: 147, endPoint x: 315, endPoint y: 307, distance: 159.9
drag, startPoint x: 324, startPoint y: 180, endPoint x: 334, endPoint y: 307, distance: 127.2
drag, startPoint x: 335, startPoint y: 192, endPoint x: 312, endPoint y: 307, distance: 117.5
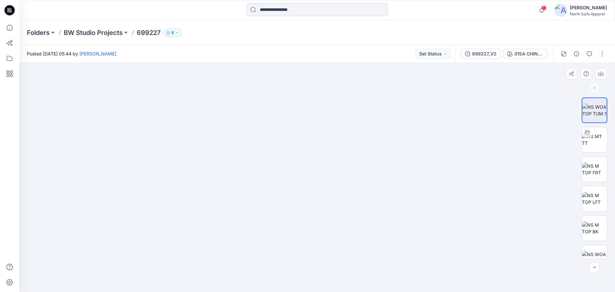
drag, startPoint x: 304, startPoint y: 221, endPoint x: 303, endPoint y: 240, distance: 18.6
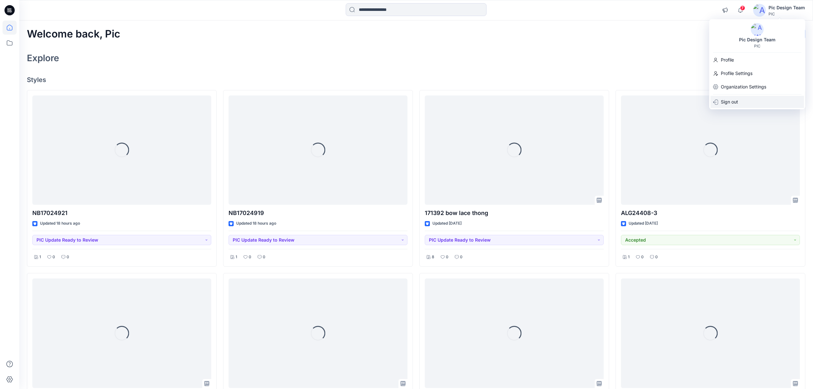
click at [743, 100] on div "Sign out" at bounding box center [758, 102] width 94 height 12
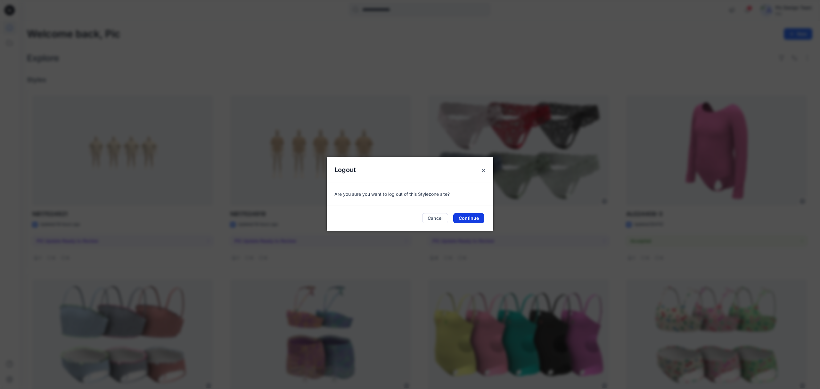
click at [459, 218] on button "Continue" at bounding box center [468, 218] width 31 height 10
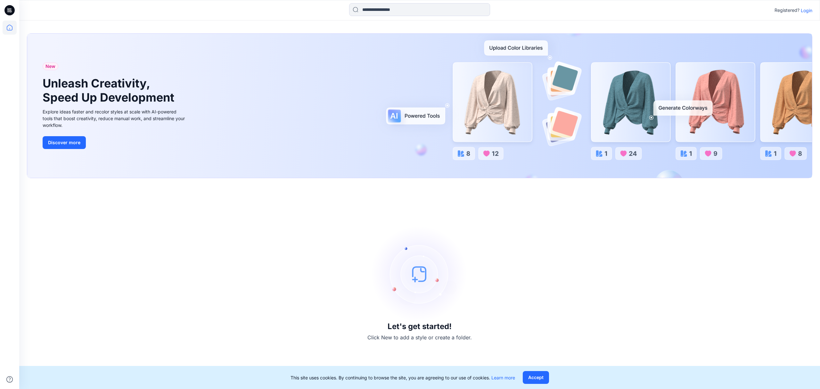
click at [807, 11] on p "Login" at bounding box center [807, 10] width 12 height 7
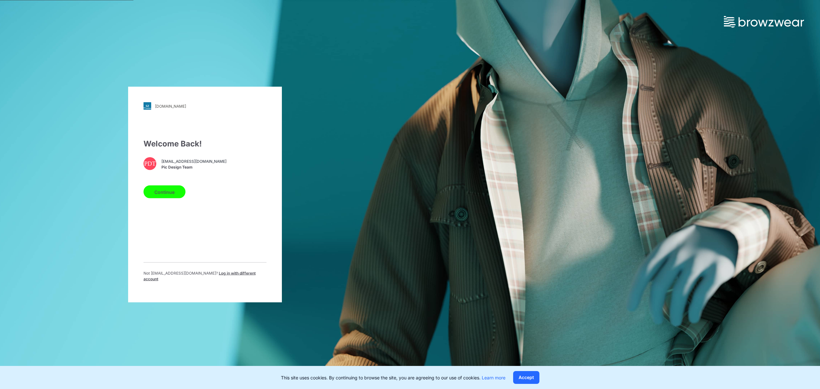
click at [221, 275] on span "Log in with different account" at bounding box center [199, 276] width 112 height 11
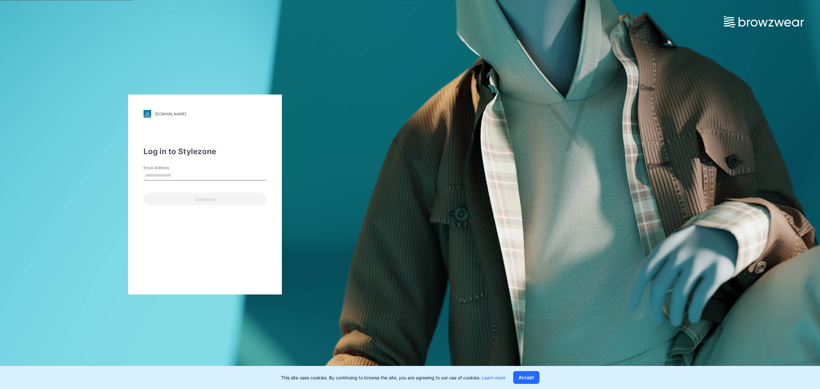
type input "**********"
click at [182, 197] on button "Continue" at bounding box center [204, 198] width 123 height 13
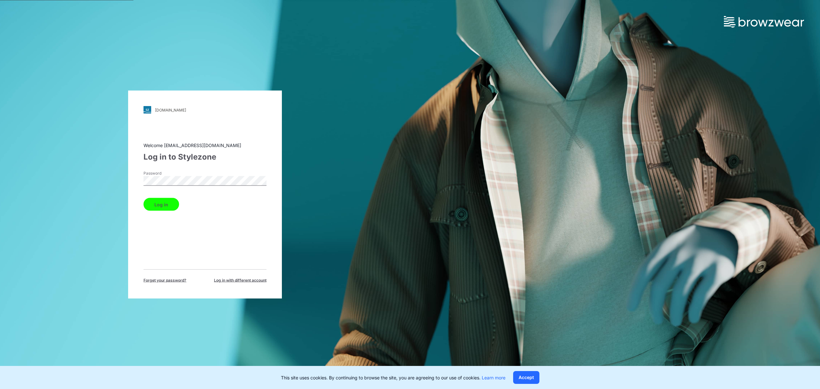
click at [165, 209] on button "Log in" at bounding box center [161, 204] width 36 height 13
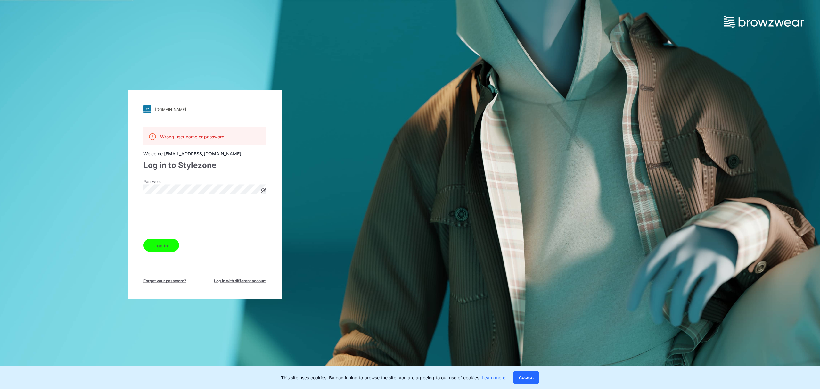
click at [163, 246] on button "Log in" at bounding box center [161, 245] width 36 height 13
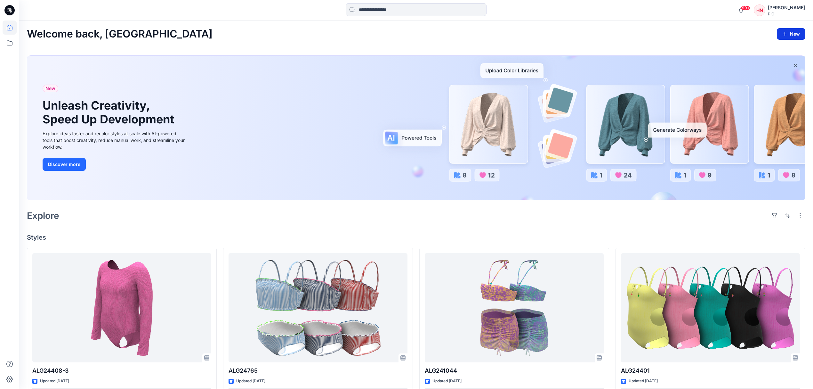
click at [793, 31] on button "New" at bounding box center [791, 34] width 29 height 12
click at [778, 48] on p "New Style" at bounding box center [771, 50] width 21 height 8
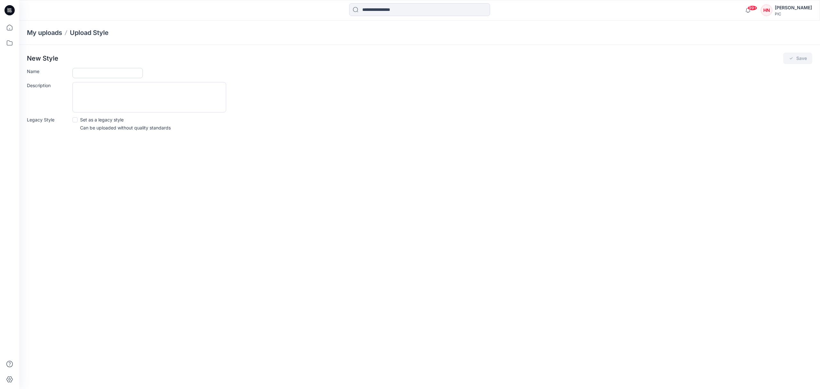
click at [84, 75] on input "Name" at bounding box center [107, 73] width 70 height 10
type input "****"
click at [794, 59] on button "Save" at bounding box center [797, 59] width 29 height 12
click at [793, 59] on icon "submit" at bounding box center [790, 58] width 5 height 5
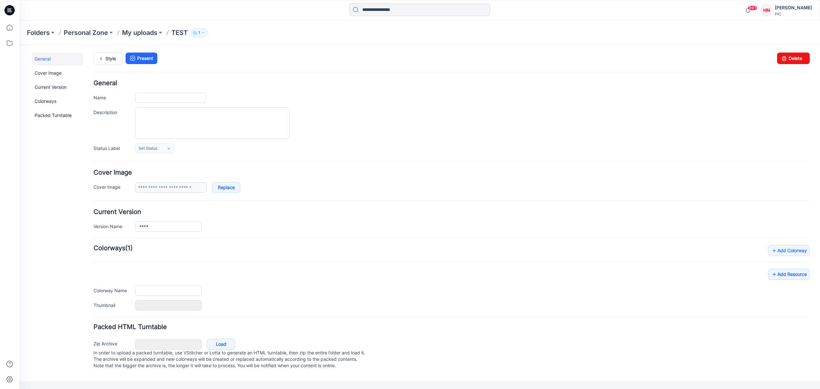
type input "****"
type input "**********"
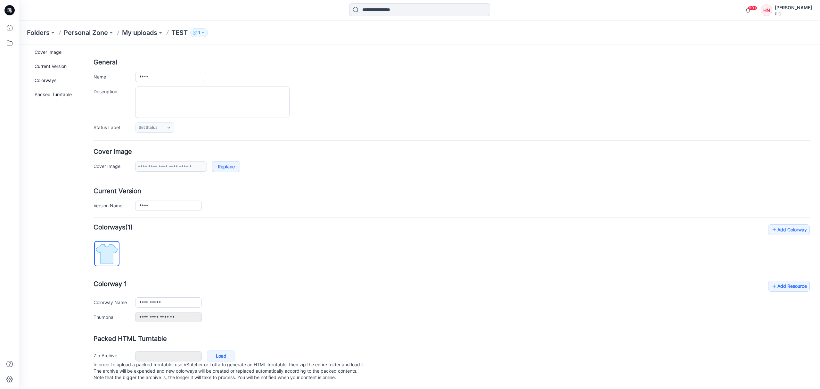
scroll to position [30, 0]
click at [787, 280] on link "Add Resource" at bounding box center [789, 285] width 42 height 11
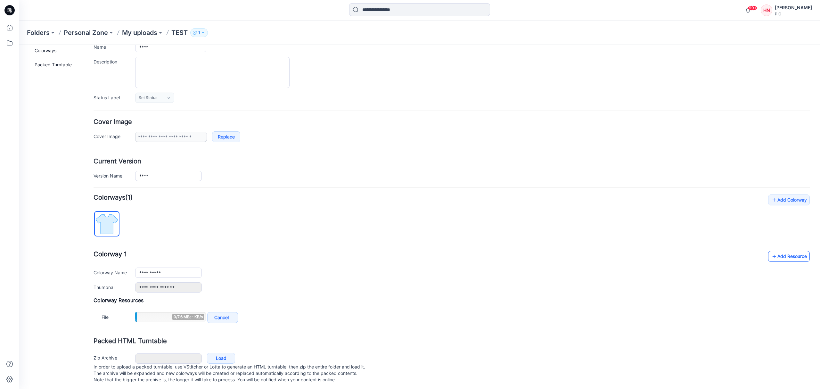
scroll to position [62, 0]
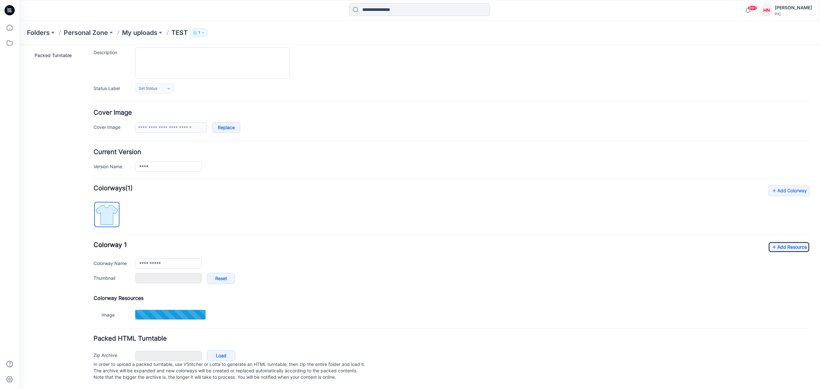
type input "*"
click at [771, 249] on icon at bounding box center [774, 246] width 6 height 10
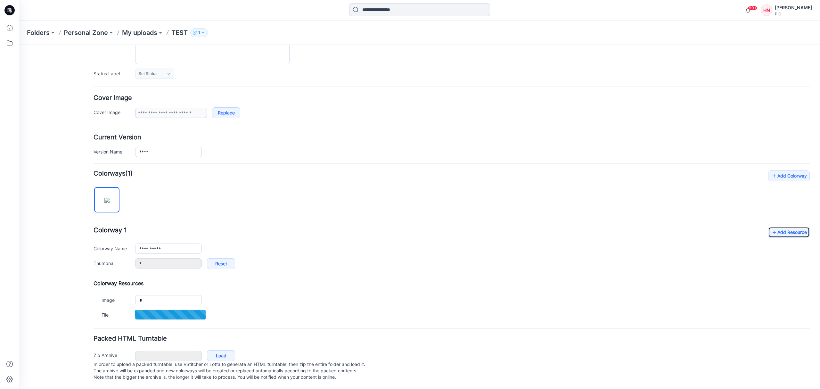
scroll to position [84, 0]
